Goal: Task Accomplishment & Management: Use online tool/utility

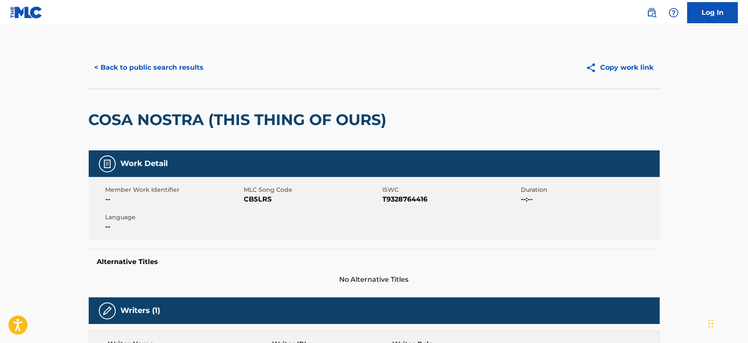
click at [698, 9] on link "Log In" at bounding box center [713, 12] width 51 height 21
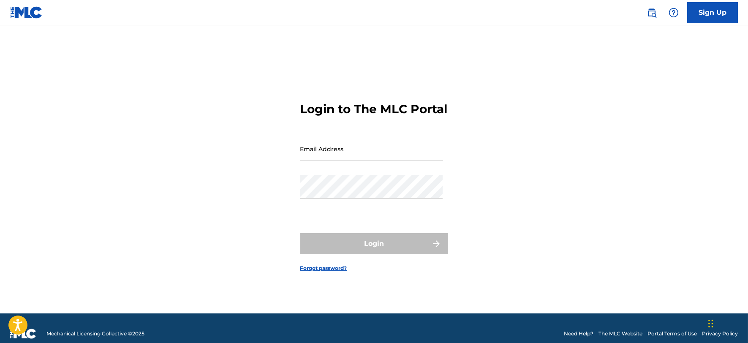
click at [352, 161] on input "Email Address" at bounding box center [371, 149] width 143 height 24
type input "[PERSON_NAME][EMAIL_ADDRESS][DOMAIN_NAME]"
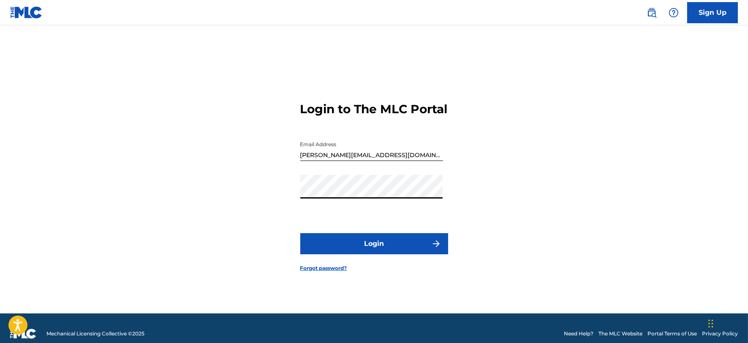
click at [360, 250] on button "Login" at bounding box center [374, 243] width 148 height 21
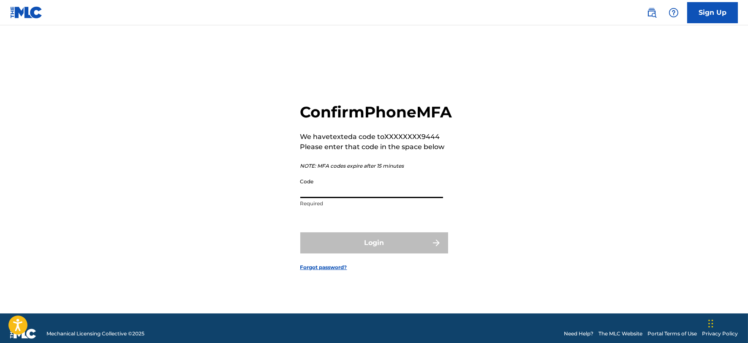
click at [316, 198] on input "Code" at bounding box center [371, 186] width 143 height 24
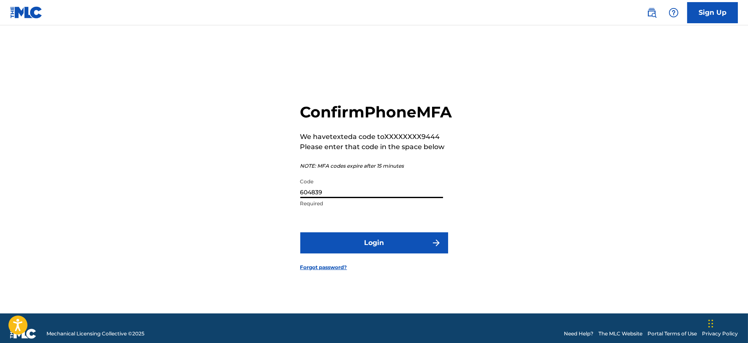
type input "604839"
click at [300, 232] on button "Login" at bounding box center [374, 242] width 148 height 21
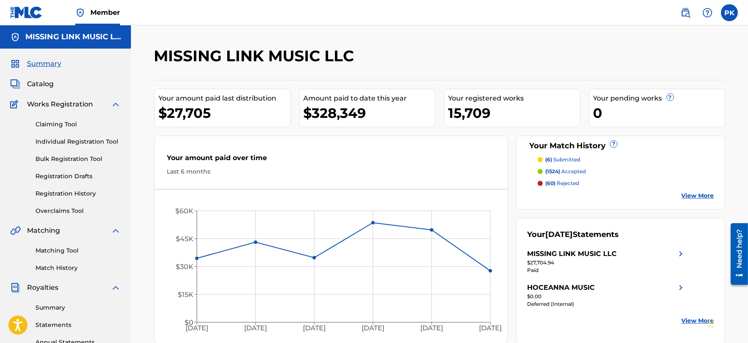
click at [518, 59] on div "MISSING LINK MUSIC LLC" at bounding box center [374, 58] width 440 height 25
click at [687, 9] on img at bounding box center [686, 13] width 10 height 10
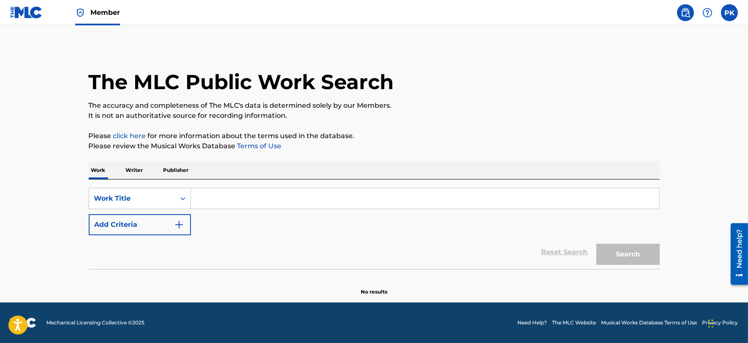
click at [33, 15] on img at bounding box center [26, 12] width 33 height 12
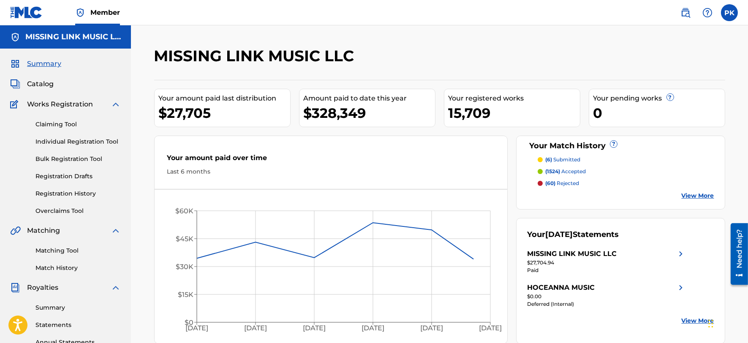
click at [57, 247] on link "Matching Tool" at bounding box center [77, 250] width 85 height 9
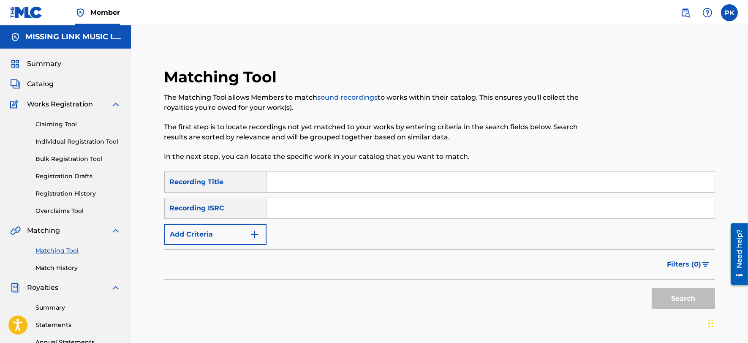
click at [212, 239] on button "Add Criteria" at bounding box center [215, 234] width 102 height 21
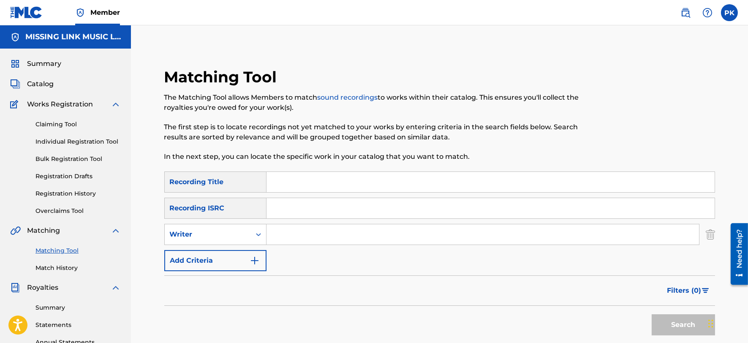
click at [212, 239] on div "Writer" at bounding box center [208, 234] width 76 height 10
click at [206, 259] on div "Recording Artist" at bounding box center [215, 255] width 101 height 21
click at [290, 232] on input "Search Form" at bounding box center [483, 234] width 433 height 20
type input "[PERSON_NAME]"
click at [652, 314] on button "Search" at bounding box center [683, 324] width 63 height 21
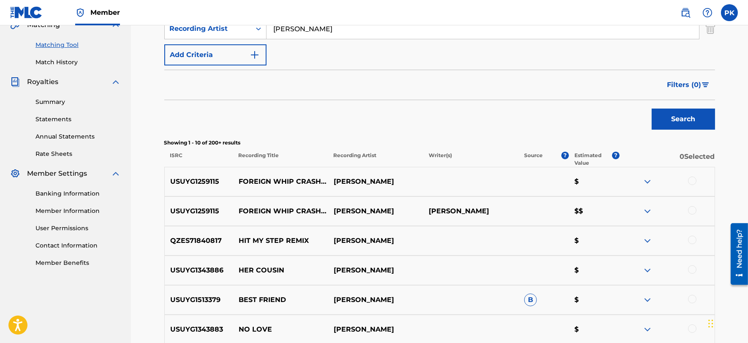
scroll to position [188, 0]
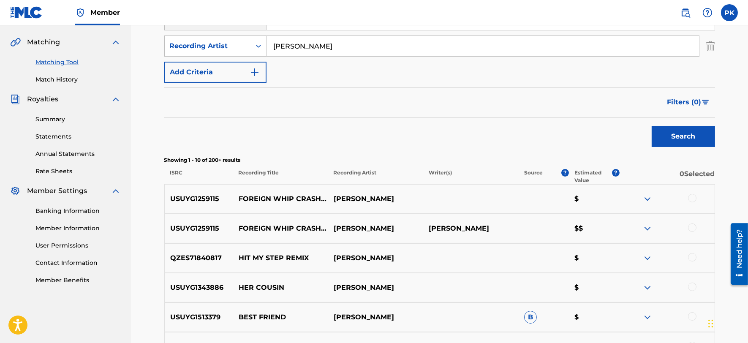
click at [699, 98] on span "Filters ( 0 )" at bounding box center [685, 102] width 34 height 10
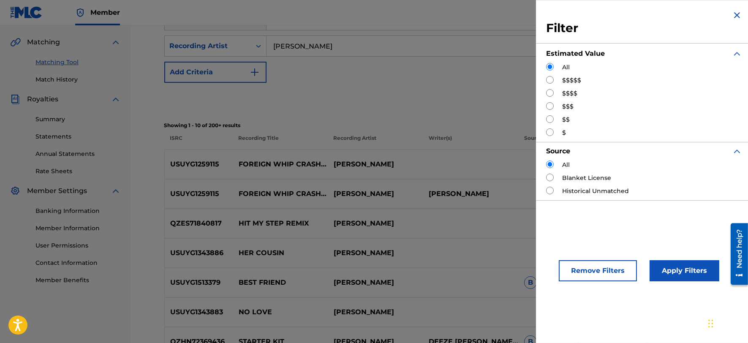
click at [549, 77] on input "Search Form" at bounding box center [550, 80] width 8 height 8
radio input "true"
click at [660, 269] on button "Apply Filters" at bounding box center [685, 270] width 70 height 21
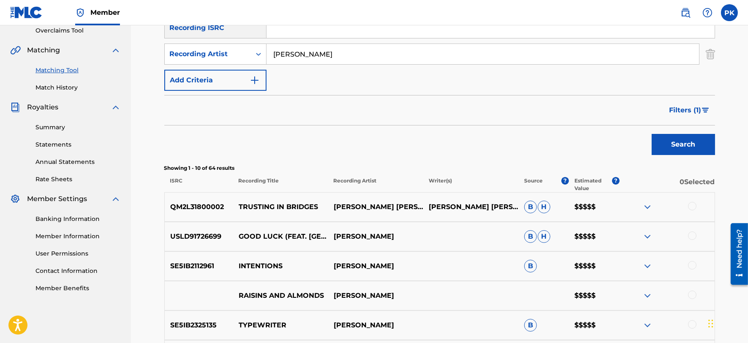
click at [707, 109] on img "Search Form" at bounding box center [705, 110] width 7 height 5
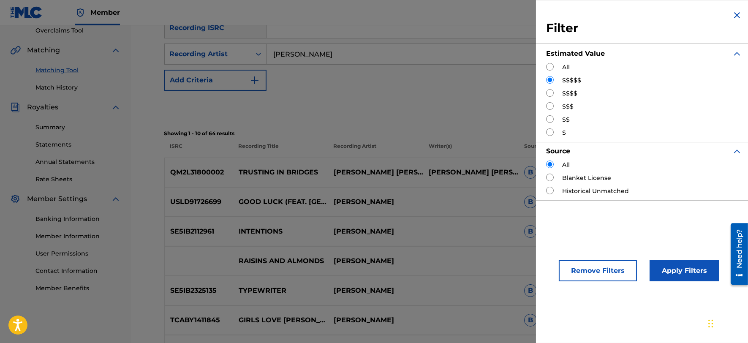
click at [548, 93] on input "Search Form" at bounding box center [550, 93] width 8 height 8
radio input "true"
click at [687, 271] on button "Apply Filters" at bounding box center [685, 270] width 70 height 21
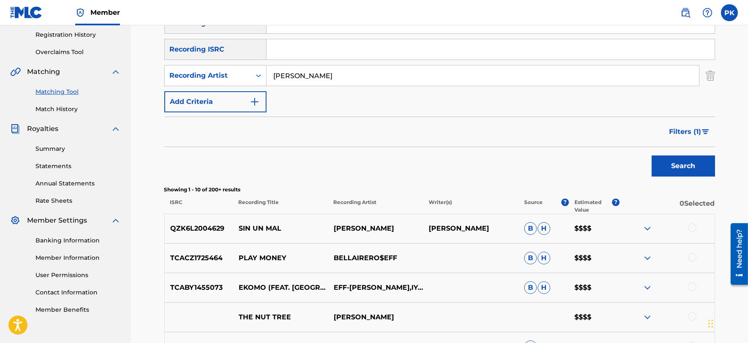
scroll to position [158, 0]
